Goal: Transaction & Acquisition: Purchase product/service

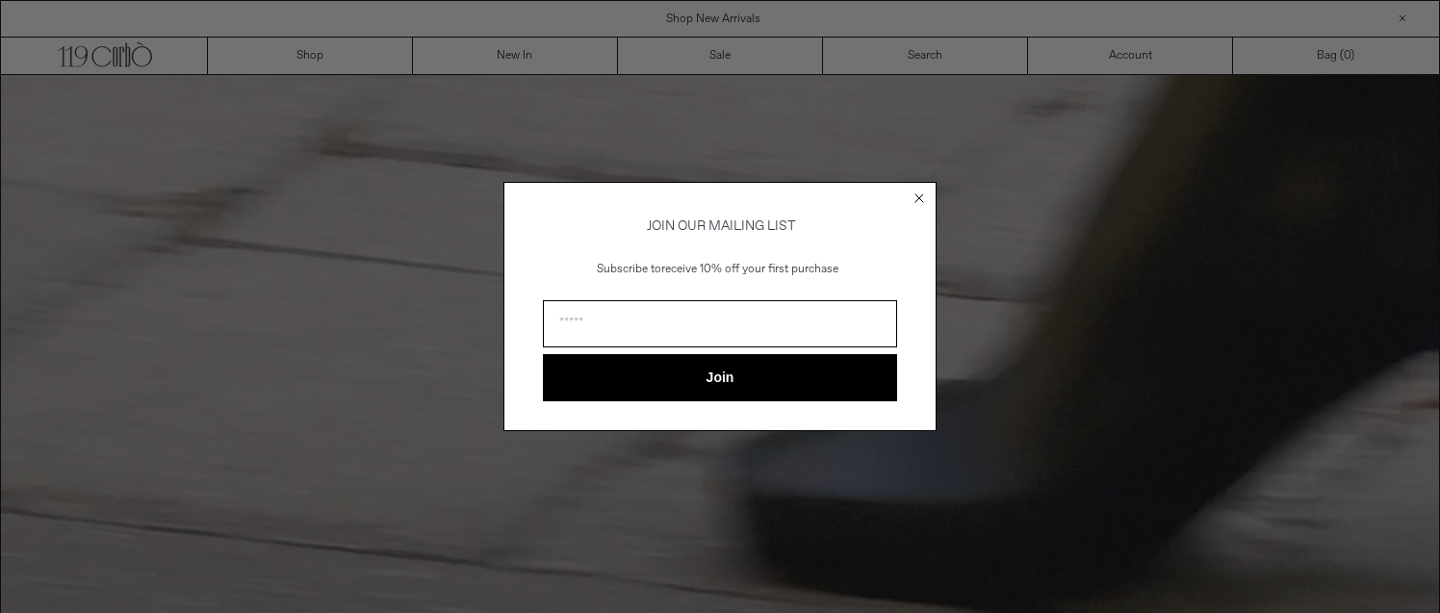
click at [920, 191] on circle "Close dialog" at bounding box center [919, 199] width 18 height 18
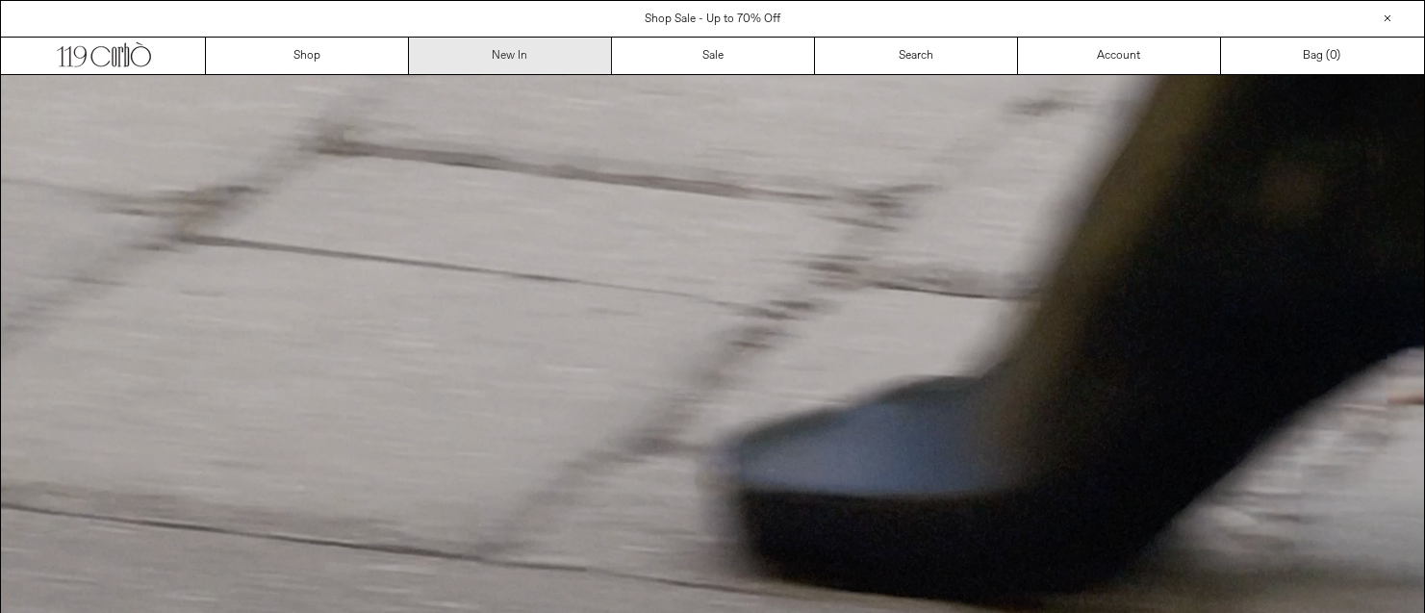
click at [488, 50] on link "New In" at bounding box center [510, 56] width 203 height 37
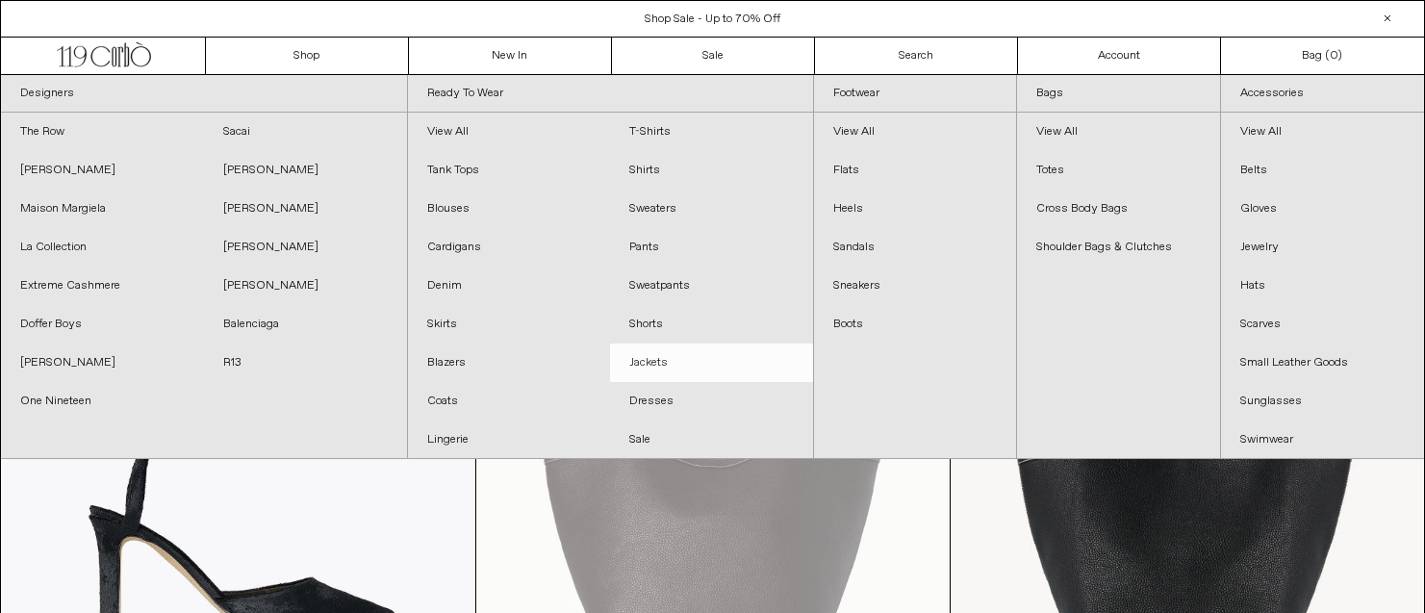
click at [643, 369] on link "Jackets" at bounding box center [711, 363] width 203 height 38
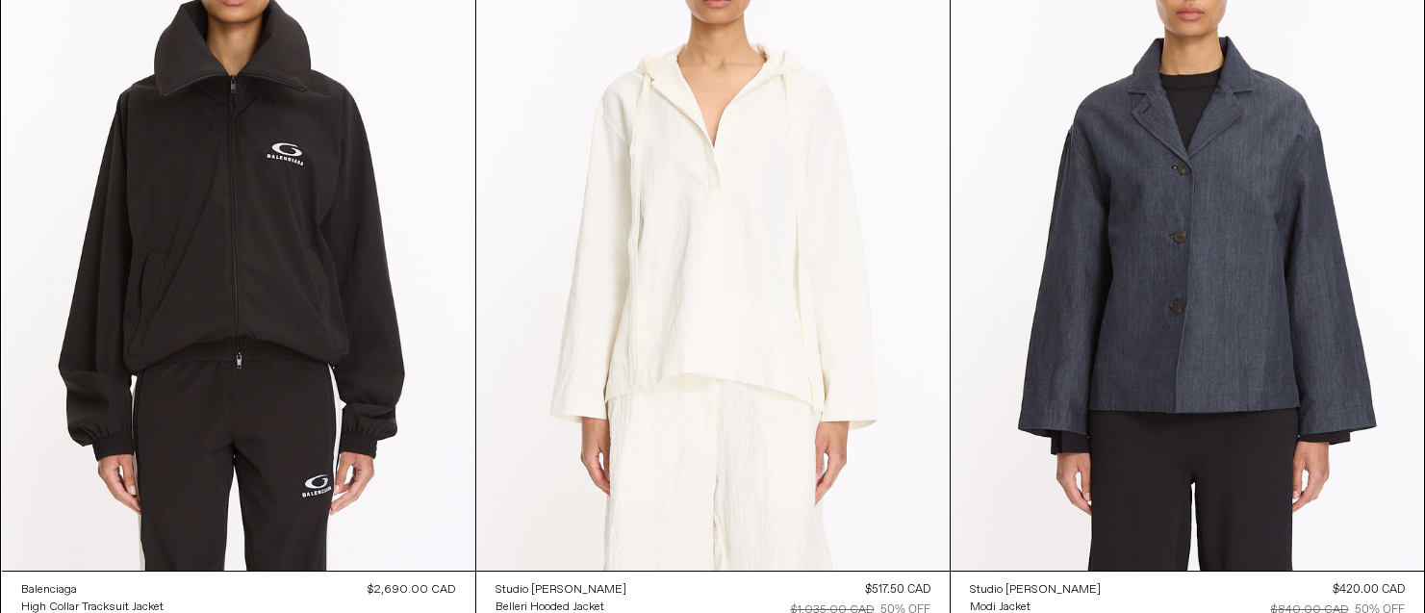
scroll to position [7149, 0]
